Goal: Task Accomplishment & Management: Manage account settings

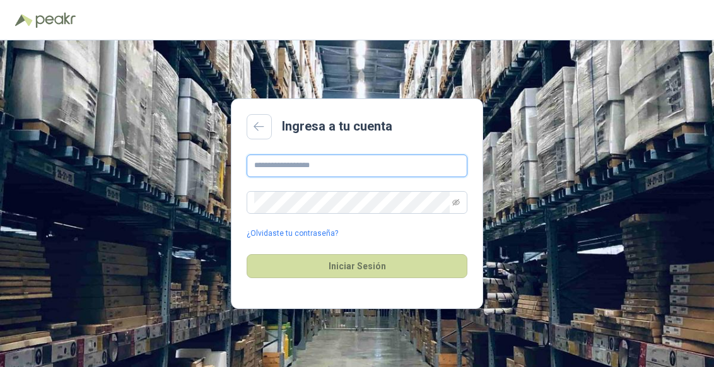
click at [273, 168] on input "text" at bounding box center [357, 166] width 221 height 23
type input "**********"
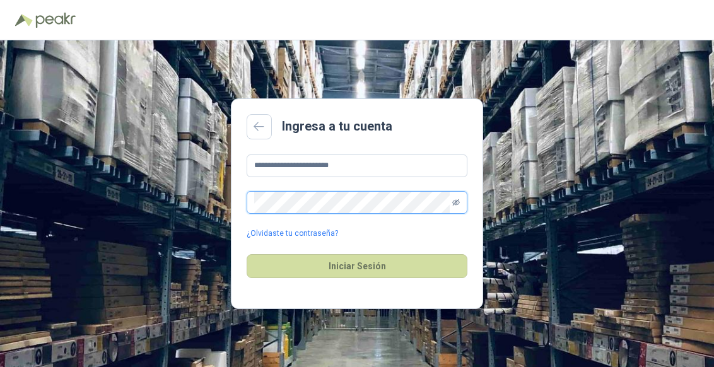
click at [458, 202] on icon "eye-invisible" at bounding box center [456, 203] width 8 height 8
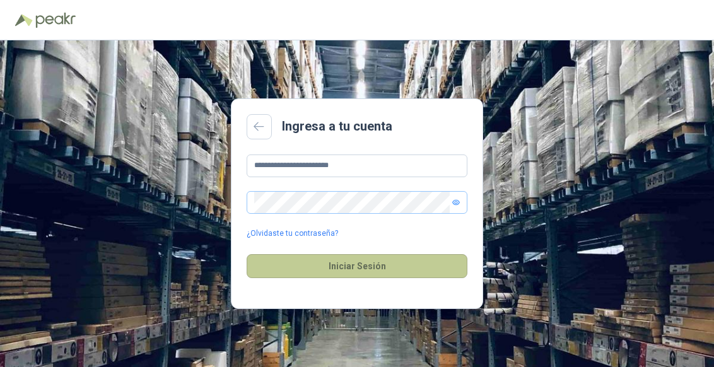
click at [383, 266] on button "Iniciar Sesión" at bounding box center [357, 266] width 221 height 24
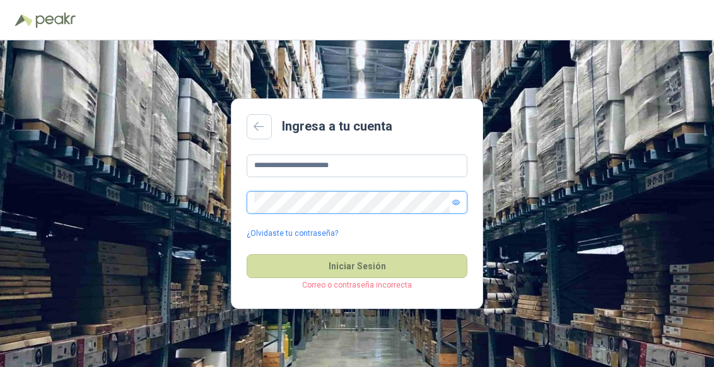
click at [250, 203] on span at bounding box center [357, 202] width 221 height 23
click at [453, 202] on icon "eye" at bounding box center [456, 202] width 8 height 6
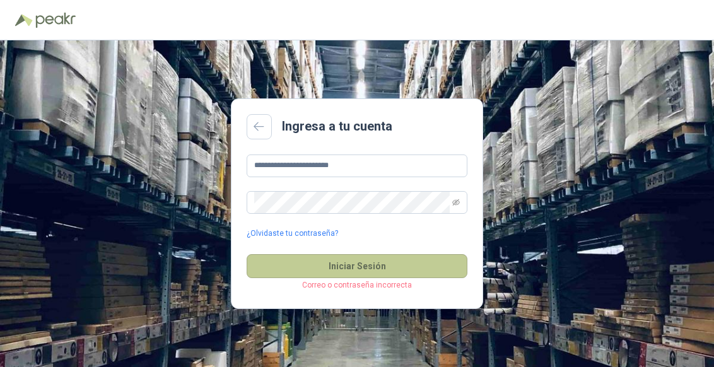
click at [357, 272] on button "Iniciar Sesión" at bounding box center [357, 266] width 221 height 24
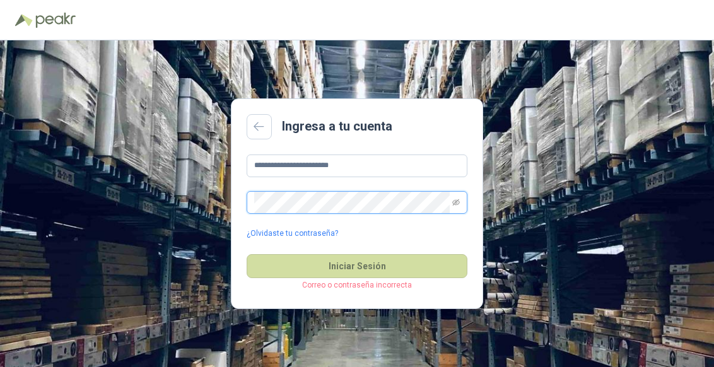
click at [249, 201] on span at bounding box center [357, 202] width 221 height 23
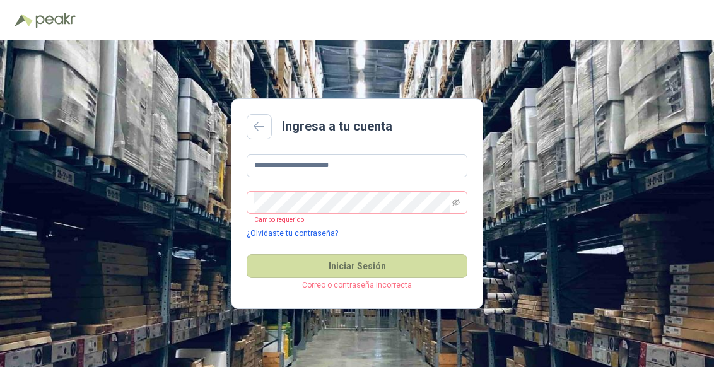
click at [286, 228] on link "¿Olvidaste tu contraseña?" at bounding box center [292, 234] width 91 height 12
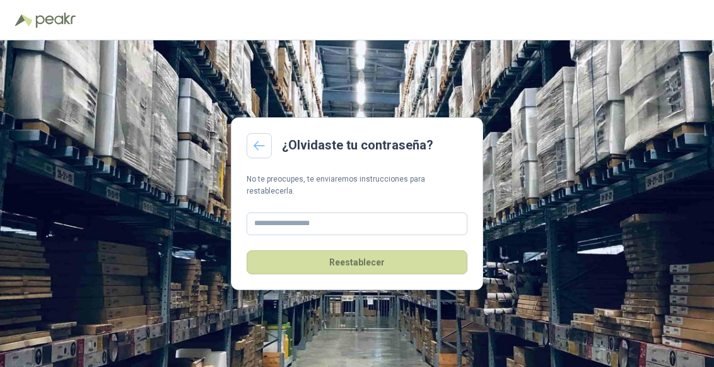
click at [257, 148] on icon at bounding box center [259, 146] width 11 height 10
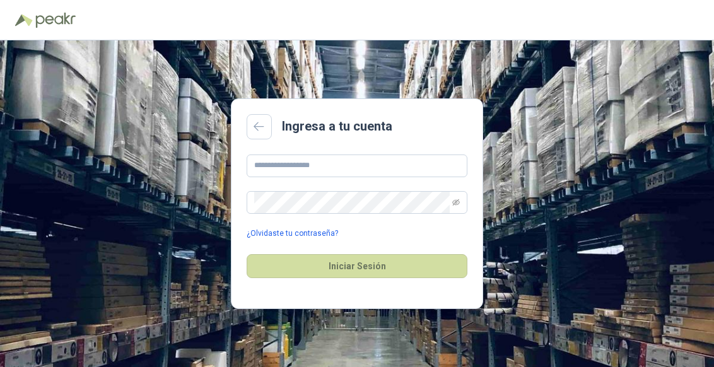
click at [278, 229] on link "¿Olvidaste tu contraseña?" at bounding box center [292, 234] width 91 height 12
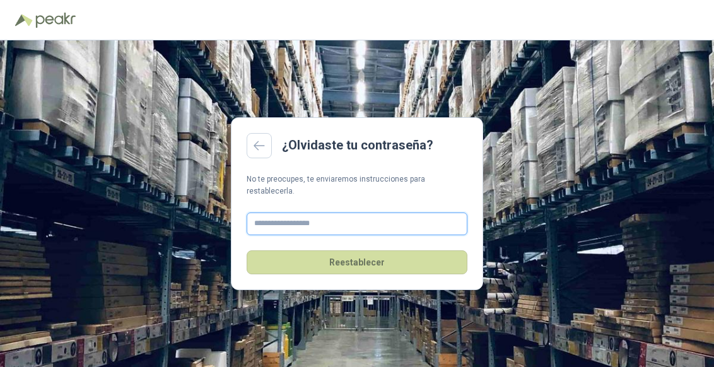
click at [279, 218] on input "text" at bounding box center [357, 224] width 221 height 23
type input "**********"
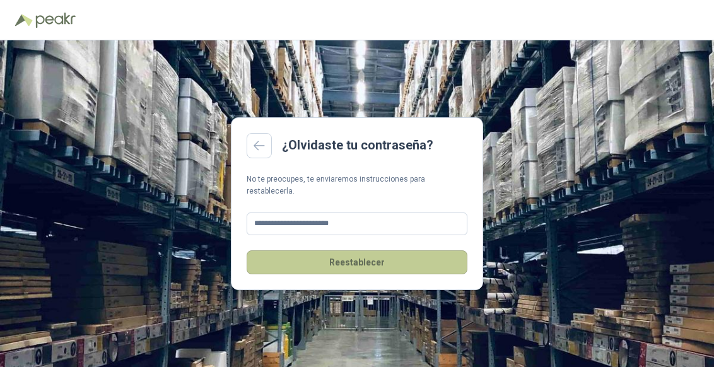
click at [358, 252] on button "Reestablecer" at bounding box center [357, 262] width 221 height 24
